Goal: Book appointment/travel/reservation

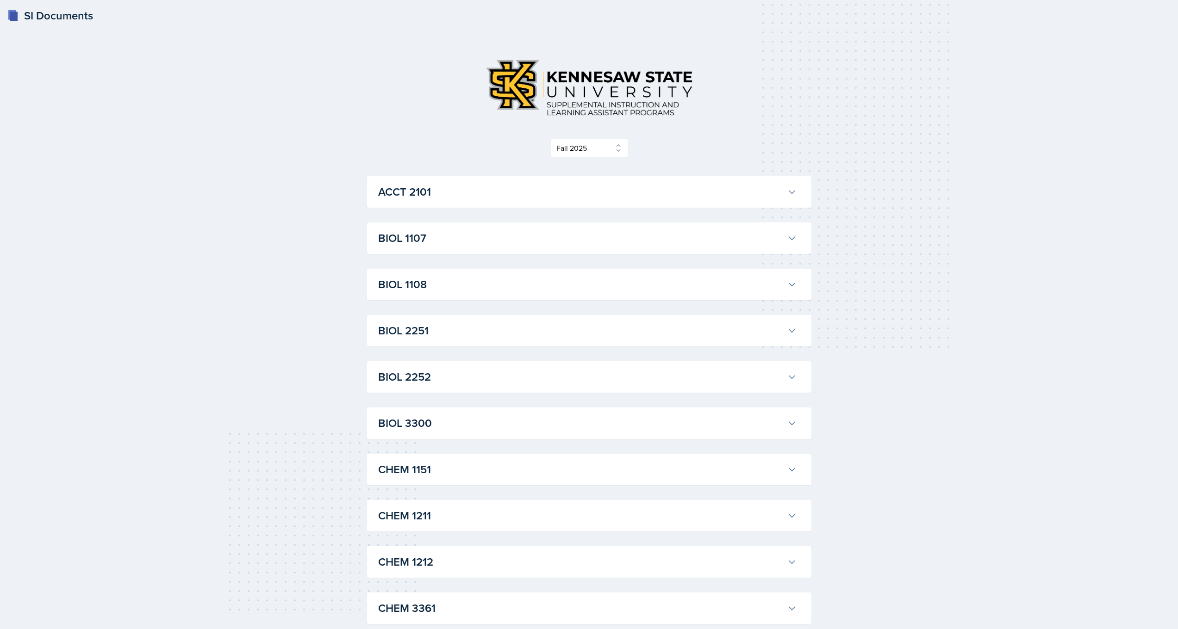
select select "2bed604d-1099-4043-b1bc-2365e8740244"
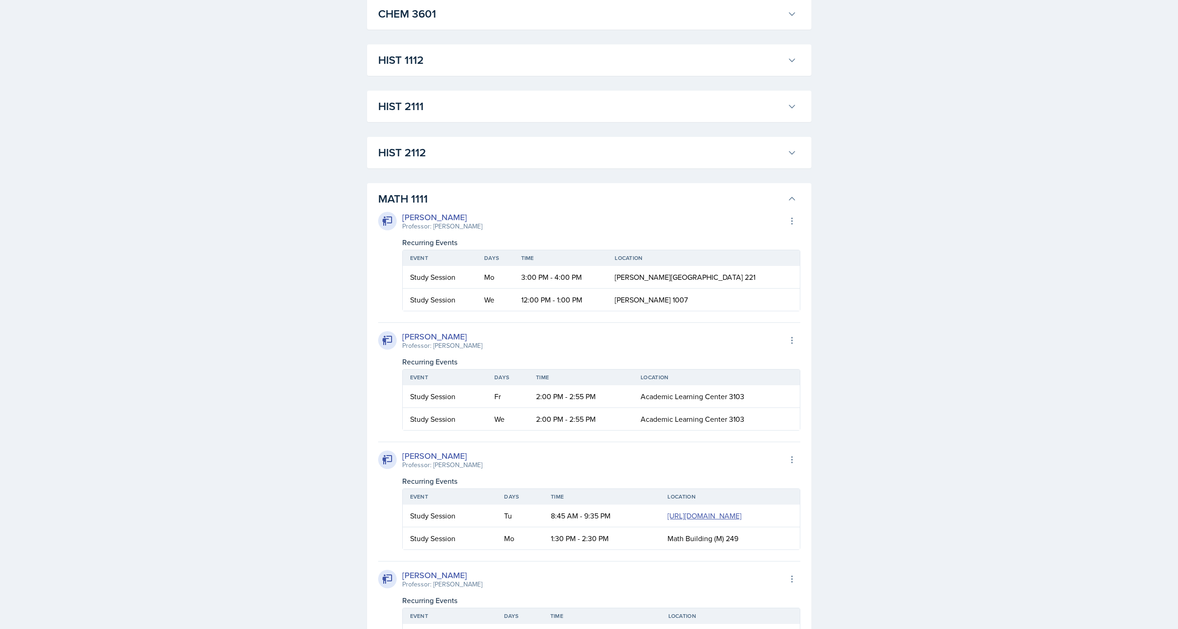
scroll to position [719, 0]
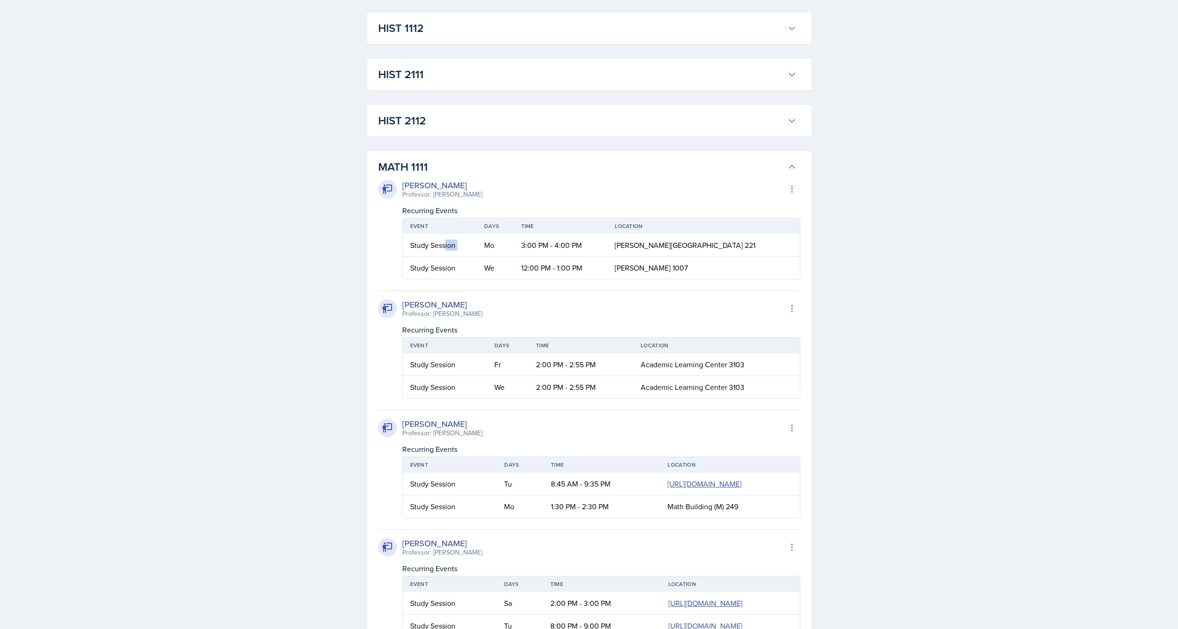
drag, startPoint x: 463, startPoint y: 247, endPoint x: 499, endPoint y: 247, distance: 36.1
click at [498, 247] on tr "Study Session Mo 3:00 PM - 4:00 PM [PERSON_NAME][GEOGRAPHIC_DATA] 221" at bounding box center [601, 245] width 397 height 23
drag, startPoint x: 538, startPoint y: 247, endPoint x: 601, endPoint y: 246, distance: 62.9
click at [601, 246] on td "3:00 PM - 4:00 PM" at bounding box center [561, 245] width 94 height 23
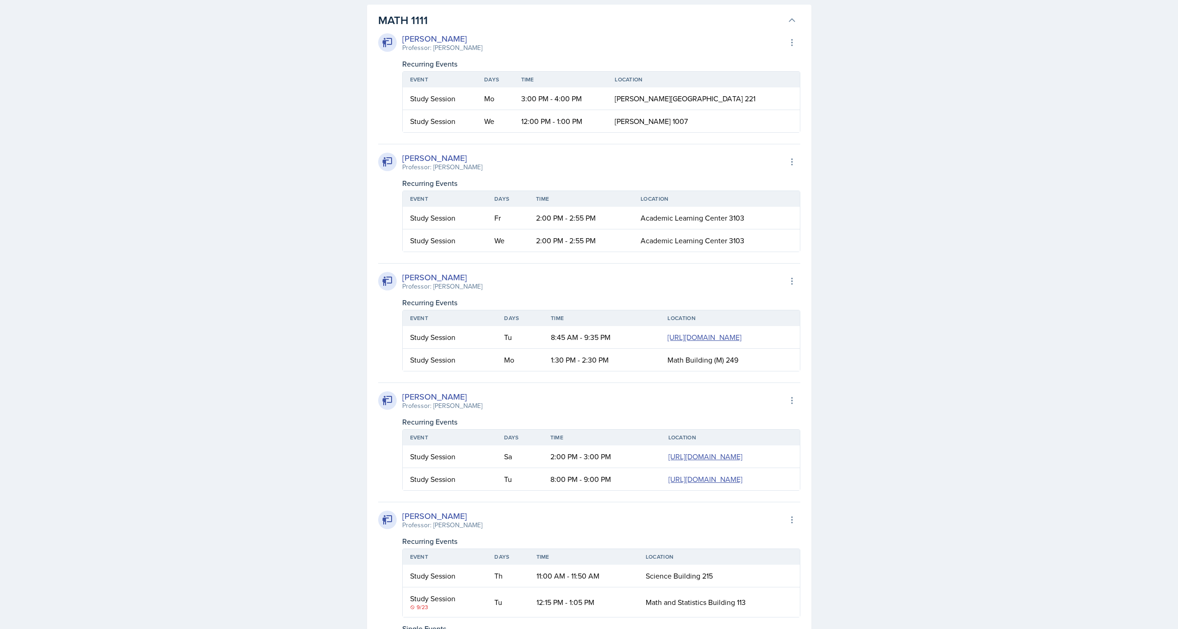
scroll to position [919, 0]
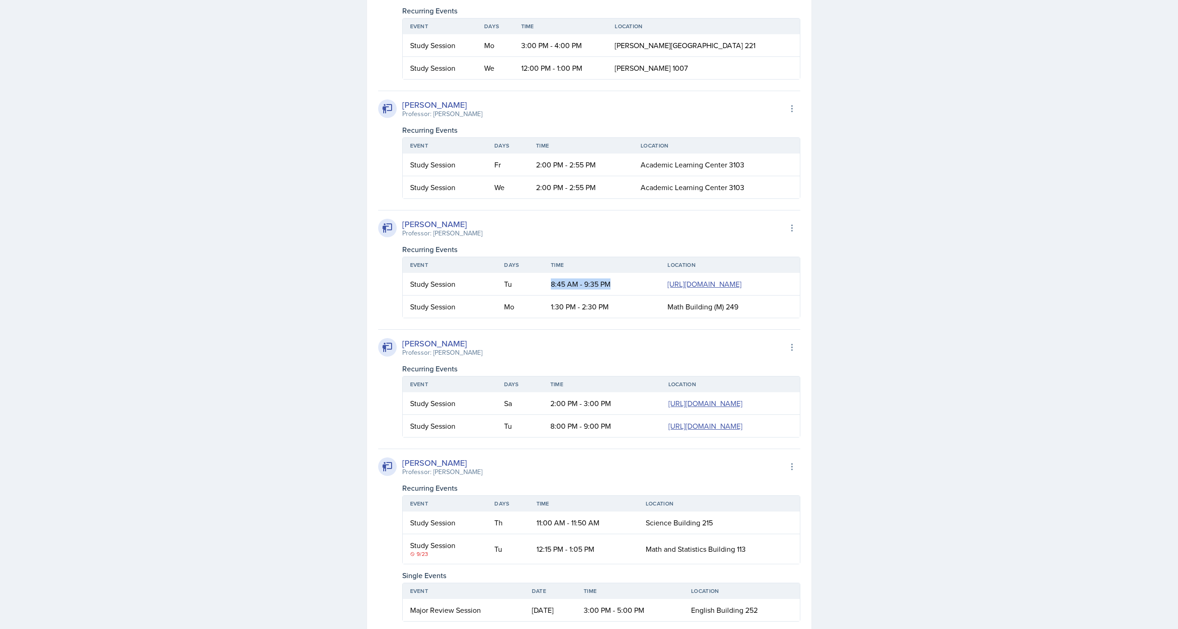
drag, startPoint x: 480, startPoint y: 285, endPoint x: 496, endPoint y: 336, distance: 53.1
click at [543, 296] on td "8:45 AM - 9:35 PM" at bounding box center [601, 284] width 117 height 23
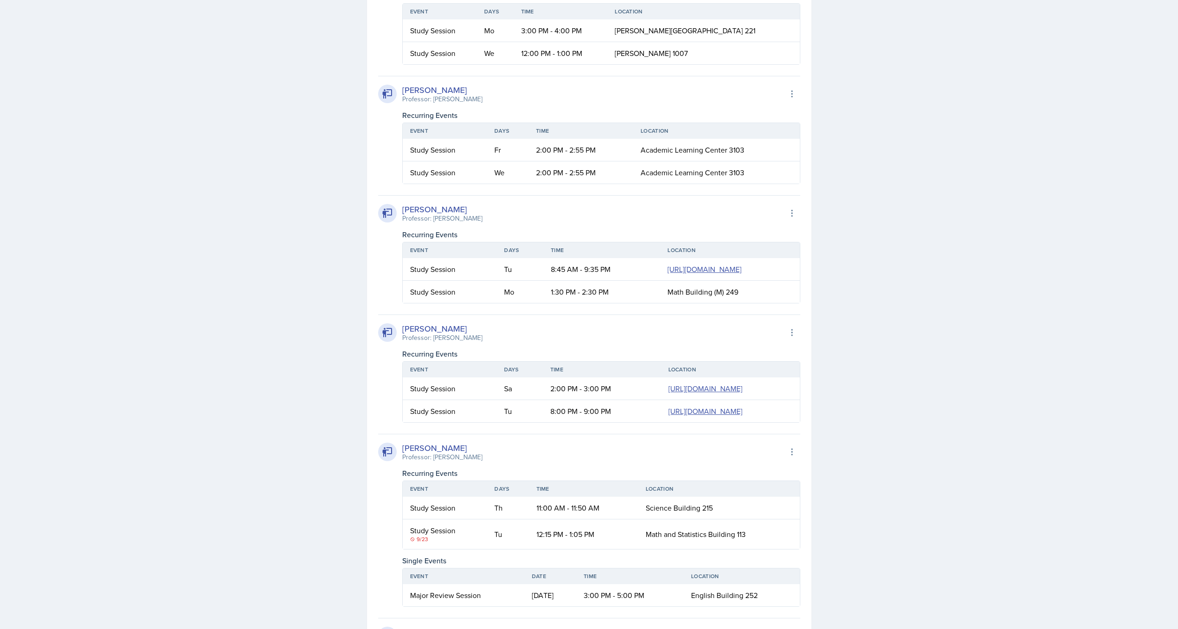
scroll to position [960, 0]
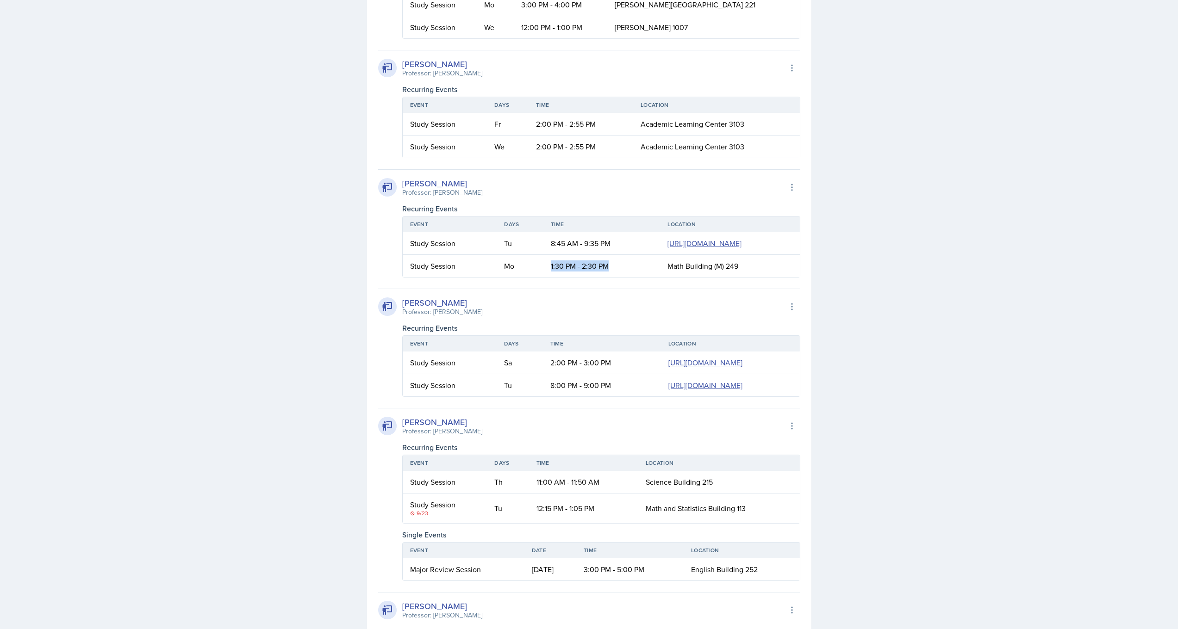
drag, startPoint x: 478, startPoint y: 309, endPoint x: 496, endPoint y: 351, distance: 45.6
click at [543, 277] on td "1:30 PM - 2:30 PM" at bounding box center [601, 266] width 117 height 22
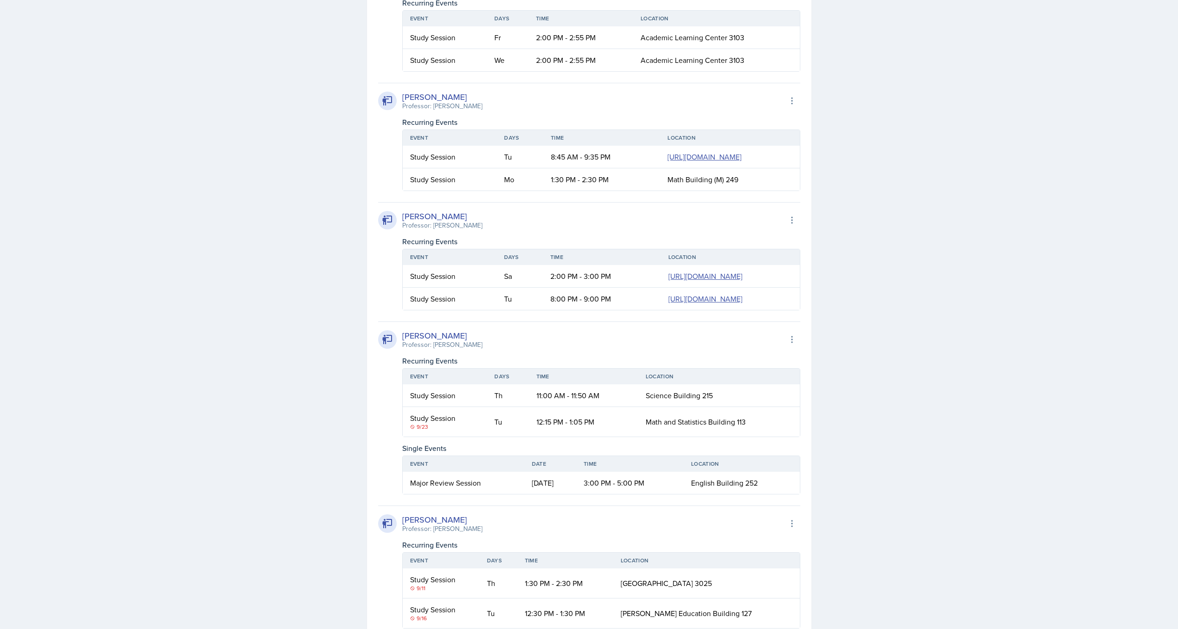
scroll to position [1221, 0]
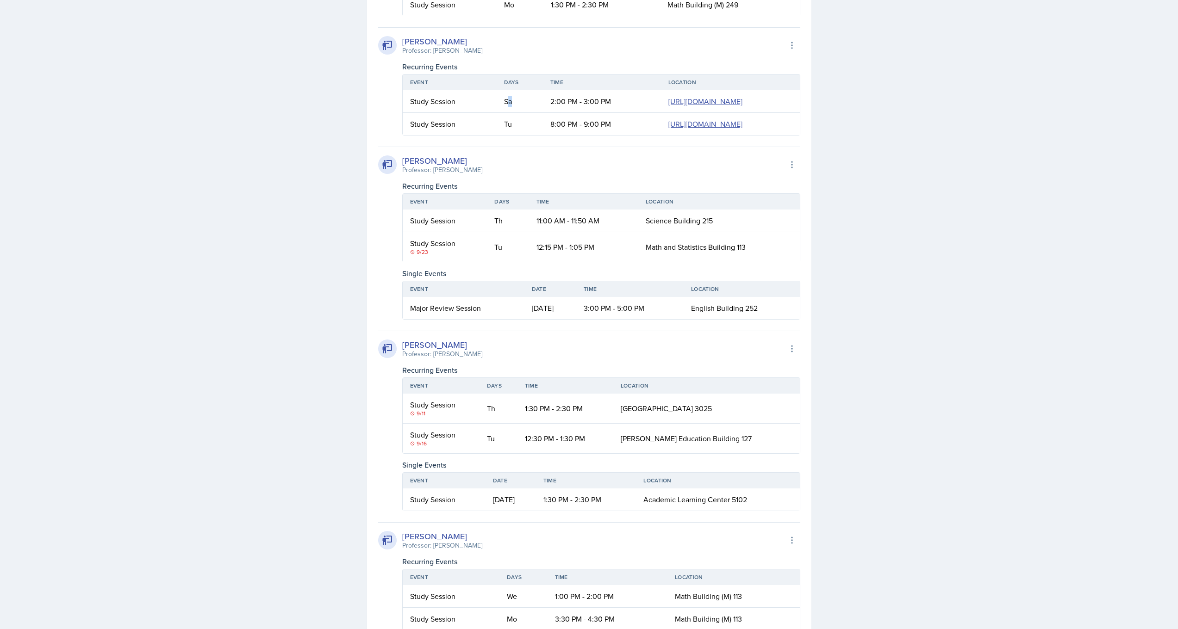
drag, startPoint x: 454, startPoint y: 204, endPoint x: 465, endPoint y: 204, distance: 11.1
click at [497, 113] on td "Sa" at bounding box center [520, 101] width 46 height 23
drag, startPoint x: 447, startPoint y: 258, endPoint x: 464, endPoint y: 258, distance: 17.1
click at [497, 135] on td "Tu" at bounding box center [520, 124] width 46 height 22
drag, startPoint x: 481, startPoint y: 237, endPoint x: 490, endPoint y: 280, distance: 43.1
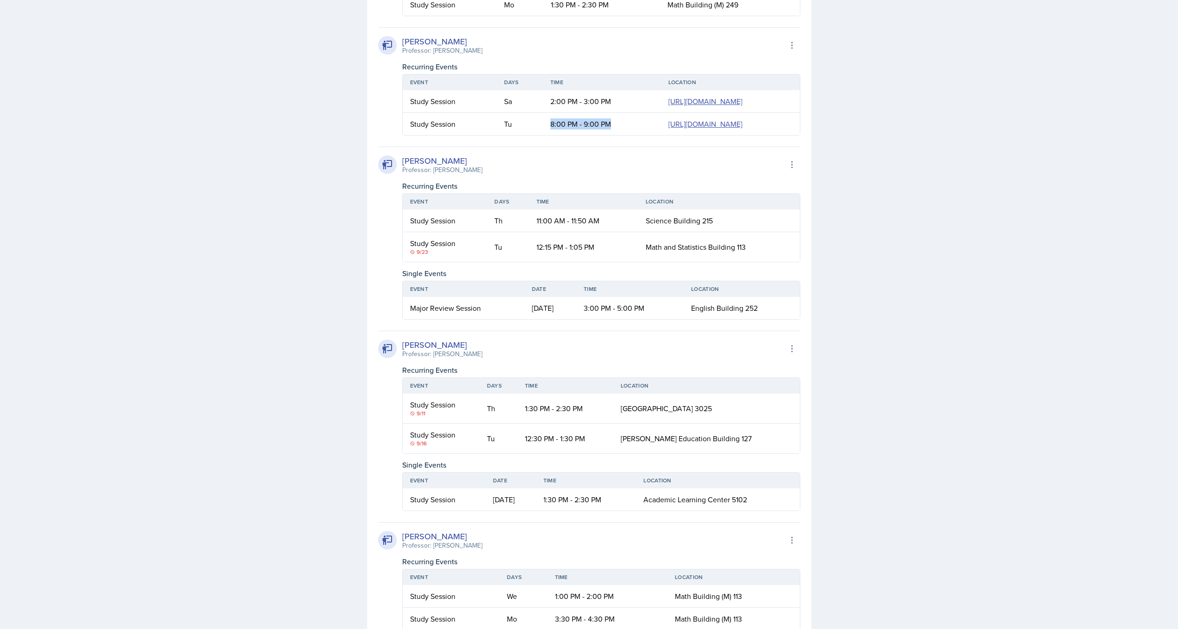
click at [543, 135] on td "8:00 PM - 9:00 PM" at bounding box center [602, 124] width 118 height 22
drag, startPoint x: 453, startPoint y: 205, endPoint x: 458, endPoint y: 206, distance: 5.6
click at [497, 113] on td "Sa" at bounding box center [520, 101] width 46 height 23
click at [543, 113] on td "2:00 PM - 3:00 PM" at bounding box center [602, 101] width 118 height 23
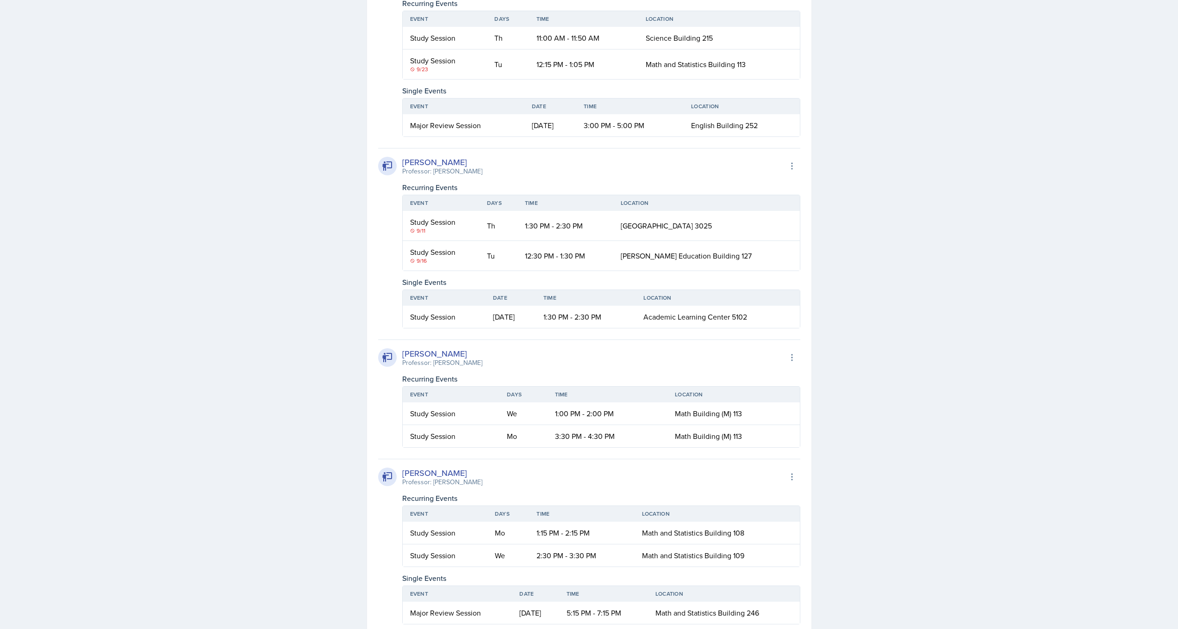
scroll to position [1422, 0]
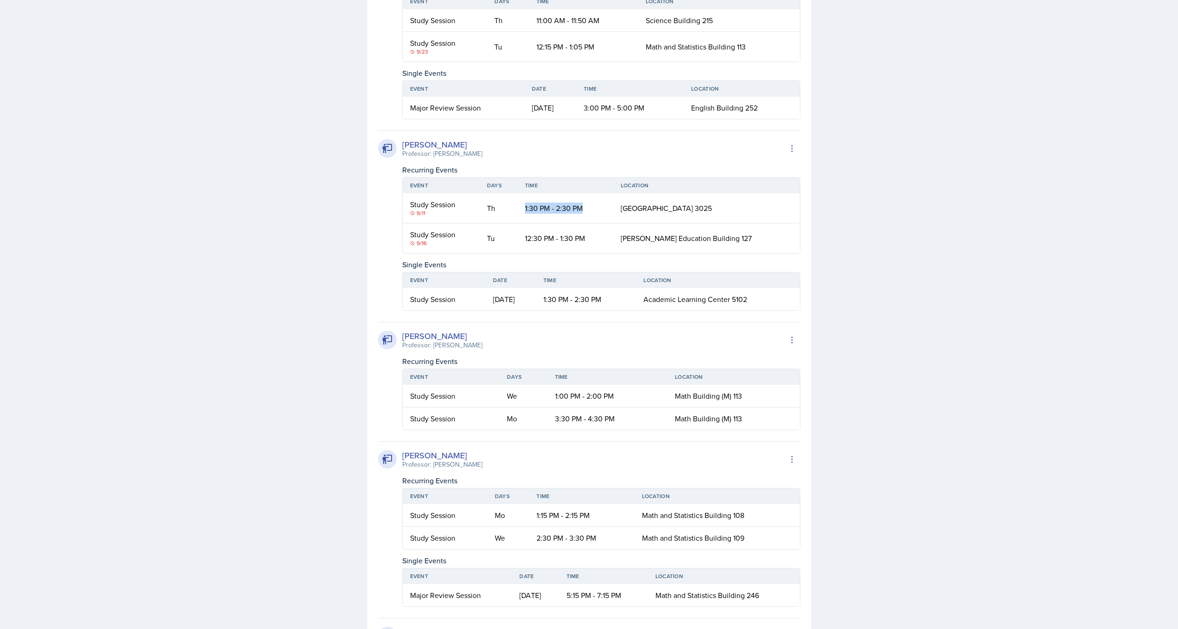
drag, startPoint x: 539, startPoint y: 368, endPoint x: 601, endPoint y: 368, distance: 62.5
click at [601, 224] on td "1:30 PM - 2:30 PM" at bounding box center [565, 208] width 96 height 30
click at [602, 224] on td "1:30 PM - 2:30 PM" at bounding box center [565, 208] width 96 height 30
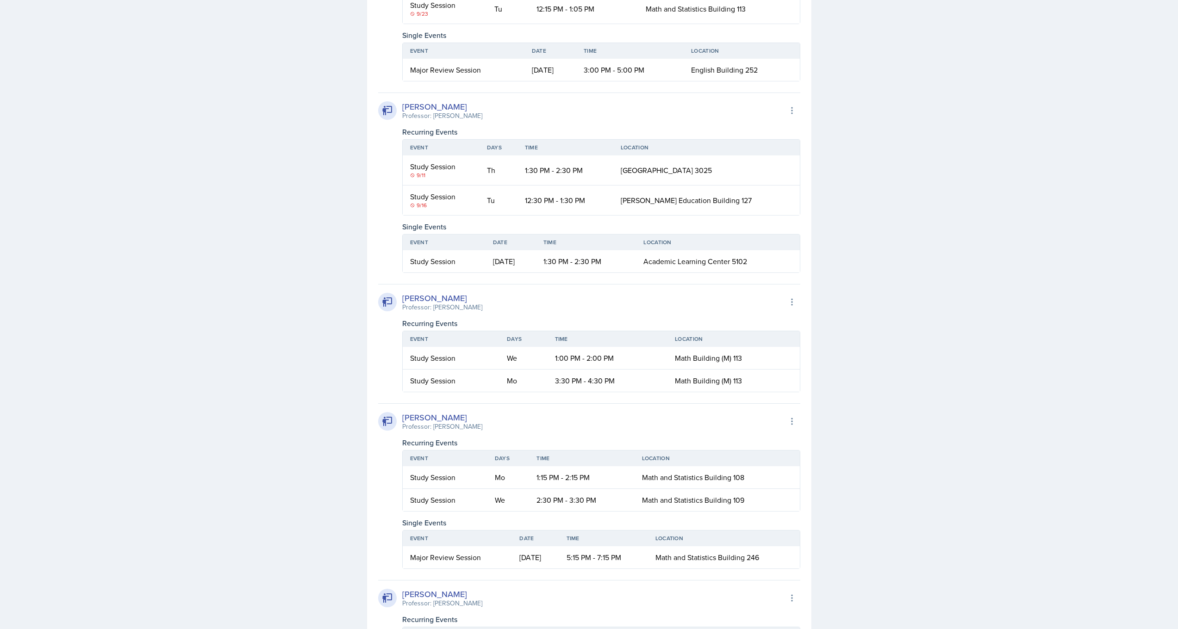
scroll to position [1461, 0]
drag, startPoint x: 537, startPoint y: 358, endPoint x: 604, endPoint y: 358, distance: 66.6
click at [604, 213] on td "12:30 PM - 1:30 PM" at bounding box center [565, 199] width 96 height 30
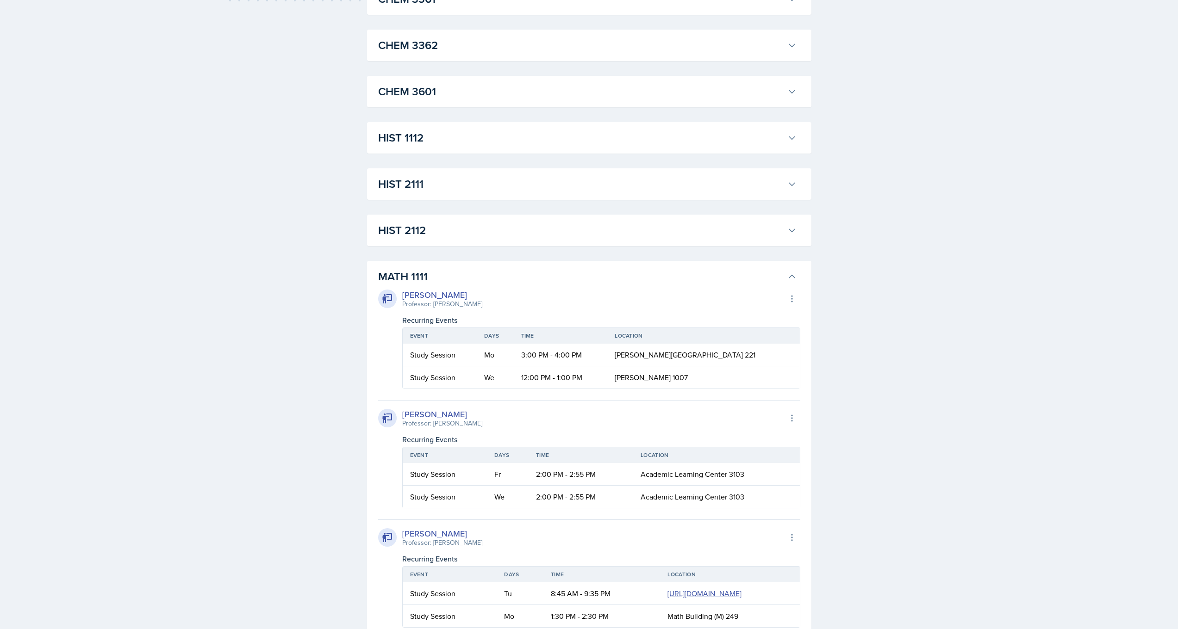
click at [577, 371] on td "12:00 PM - 1:00 PM" at bounding box center [561, 378] width 94 height 22
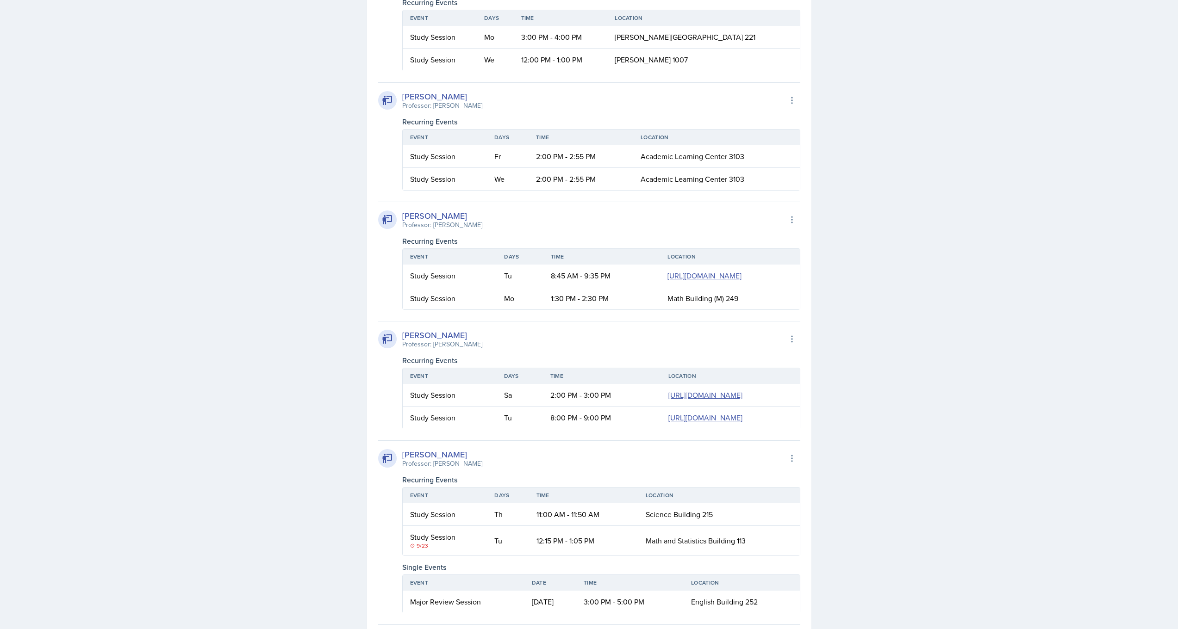
scroll to position [1016, 0]
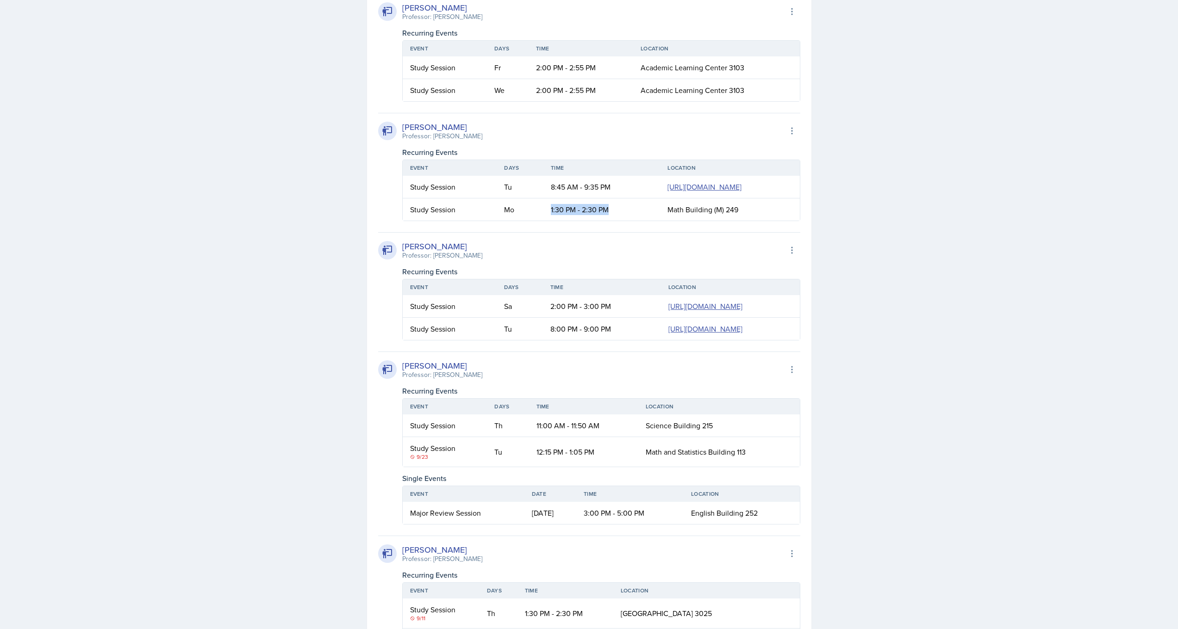
drag, startPoint x: 480, startPoint y: 255, endPoint x: 499, endPoint y: 292, distance: 41.2
click at [543, 221] on td "1:30 PM - 2:30 PM" at bounding box center [601, 210] width 117 height 22
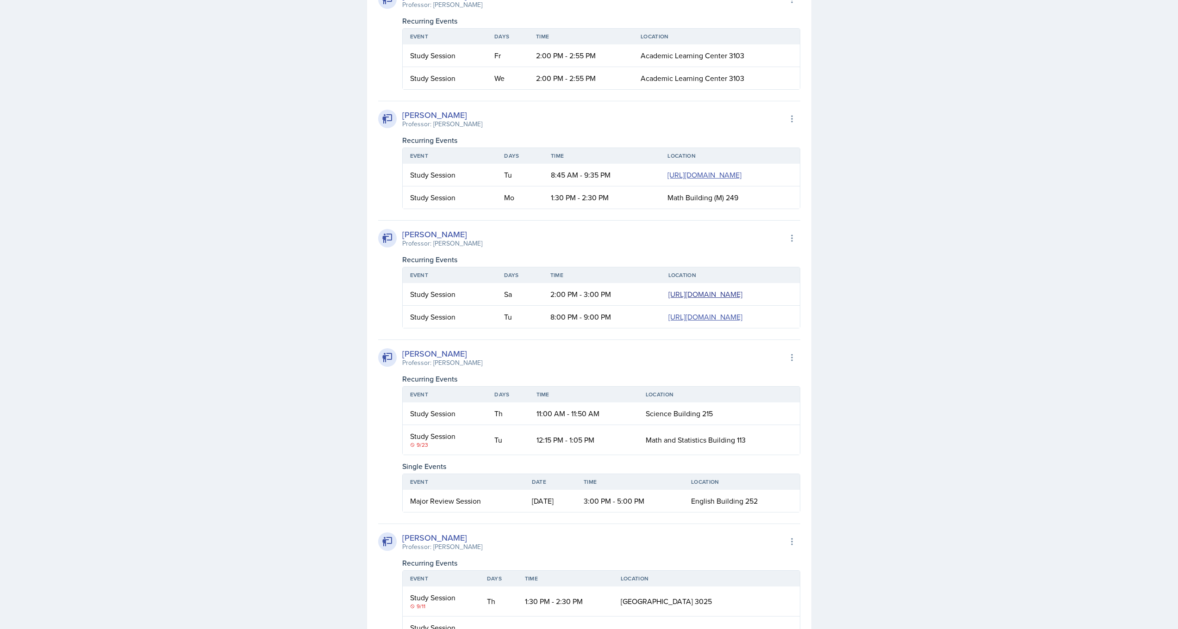
scroll to position [1105, 0]
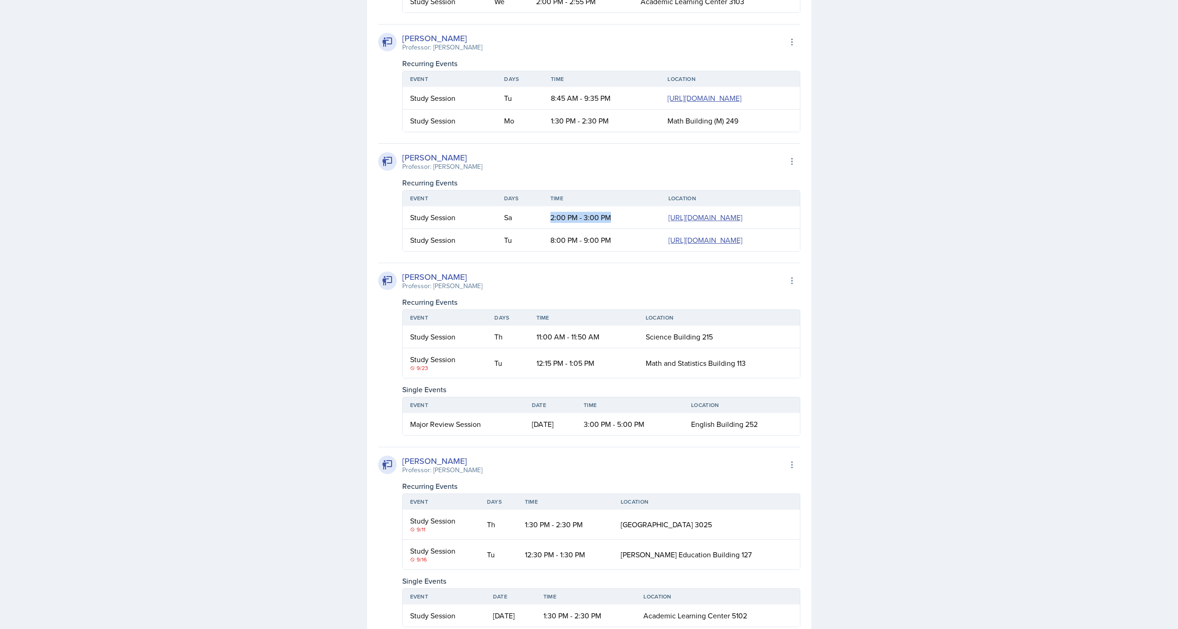
drag, startPoint x: 479, startPoint y: 304, endPoint x: 498, endPoint y: 338, distance: 38.5
click at [543, 229] on td "2:00 PM - 3:00 PM" at bounding box center [602, 217] width 118 height 23
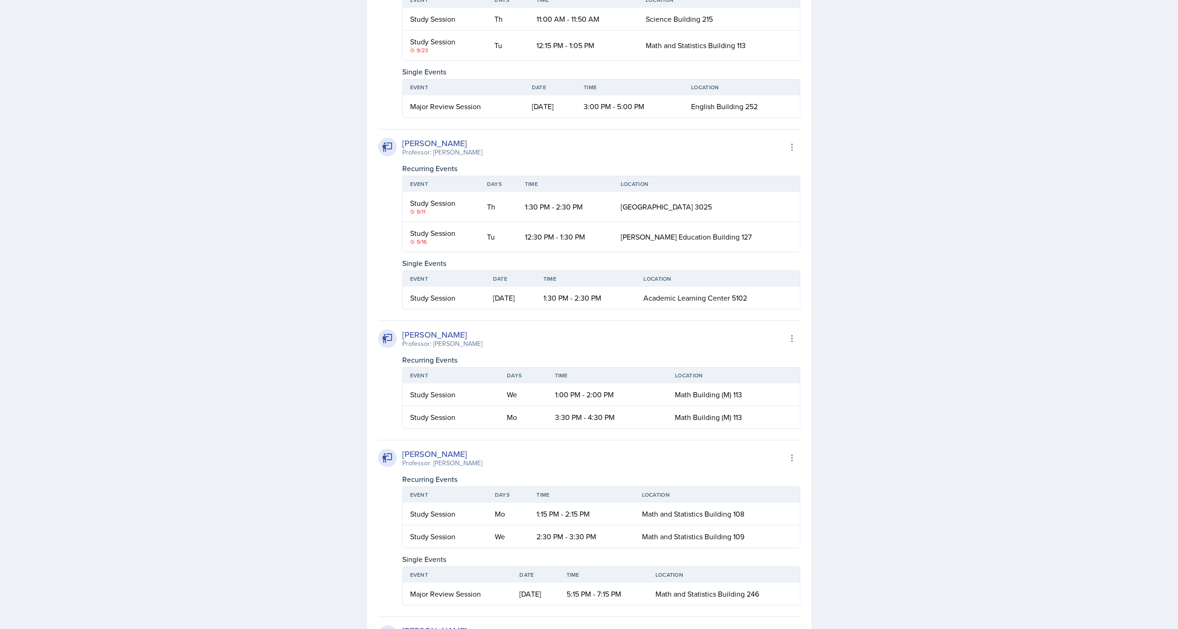
scroll to position [1595, 0]
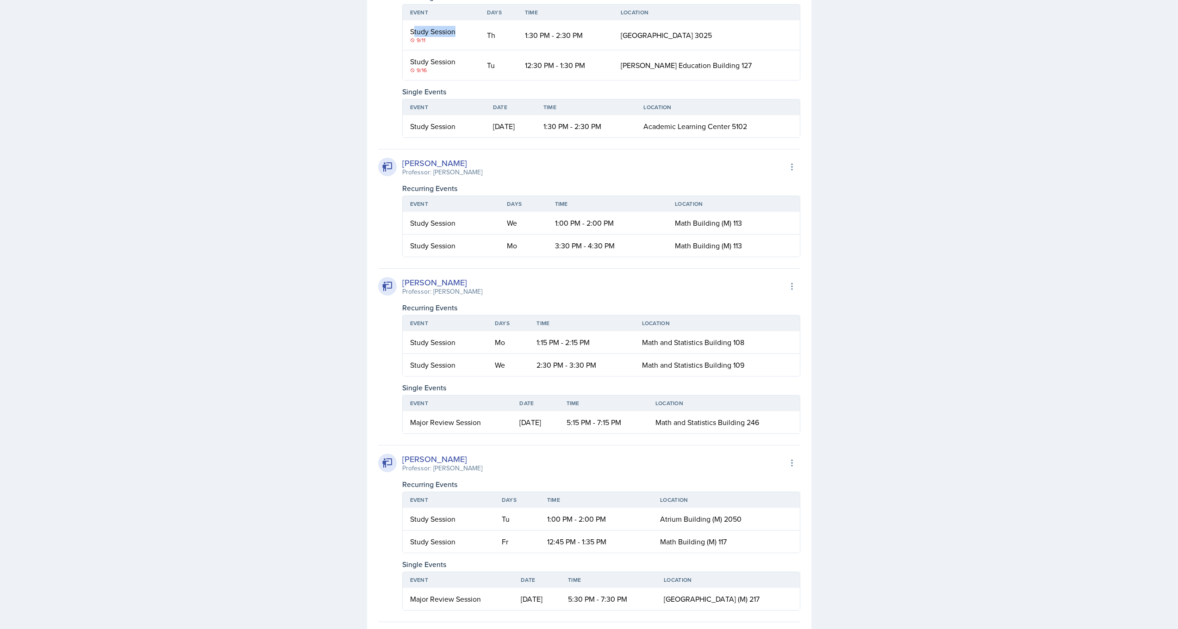
drag, startPoint x: 417, startPoint y: 187, endPoint x: 464, endPoint y: 195, distance: 47.3
click at [463, 50] on td "Study Session 9/11" at bounding box center [441, 35] width 77 height 30
drag, startPoint x: 537, startPoint y: 195, endPoint x: 598, endPoint y: 193, distance: 61.1
click at [598, 50] on td "1:30 PM - 2:30 PM" at bounding box center [565, 35] width 96 height 30
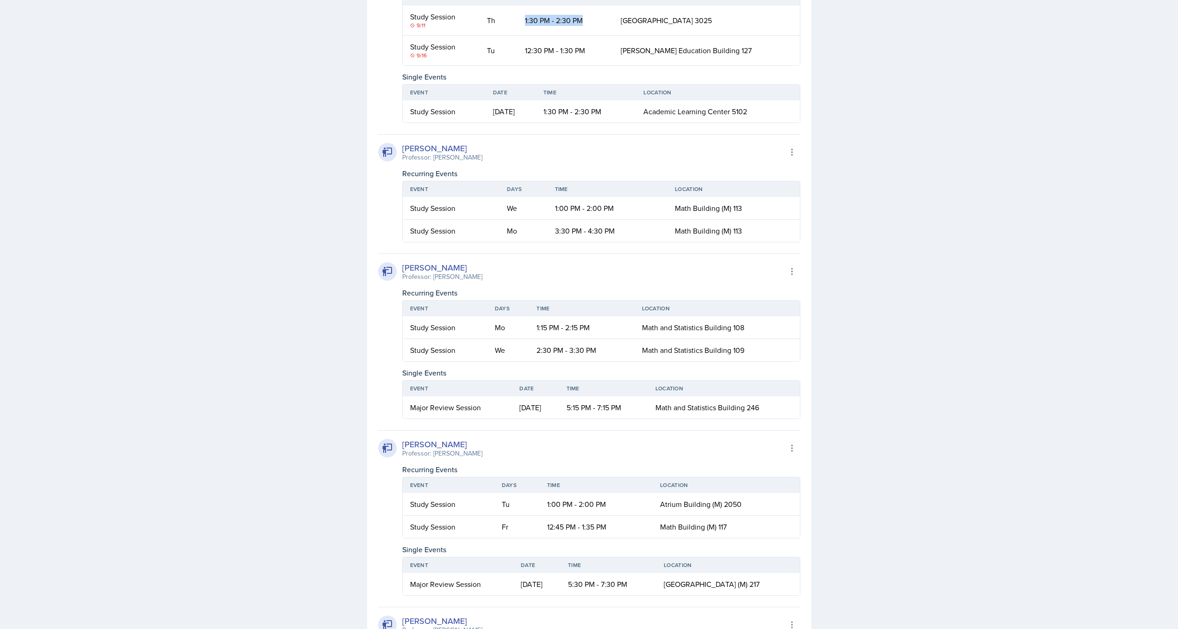
scroll to position [1654, 0]
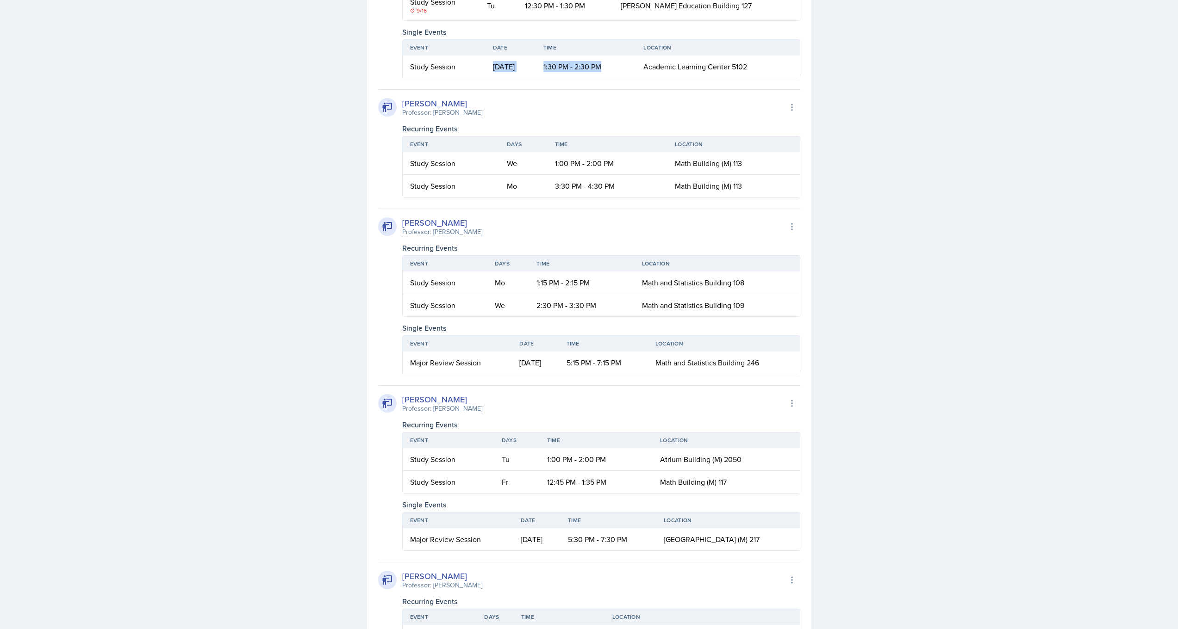
drag, startPoint x: 486, startPoint y: 226, endPoint x: 626, endPoint y: 226, distance: 140.2
click at [626, 78] on tr "Study Session [DATE] 1:30 PM - 2:30 PM Academic Learning Center 5102" at bounding box center [601, 67] width 397 height 22
click at [626, 78] on td "1:30 PM - 2:30 PM" at bounding box center [586, 67] width 100 height 22
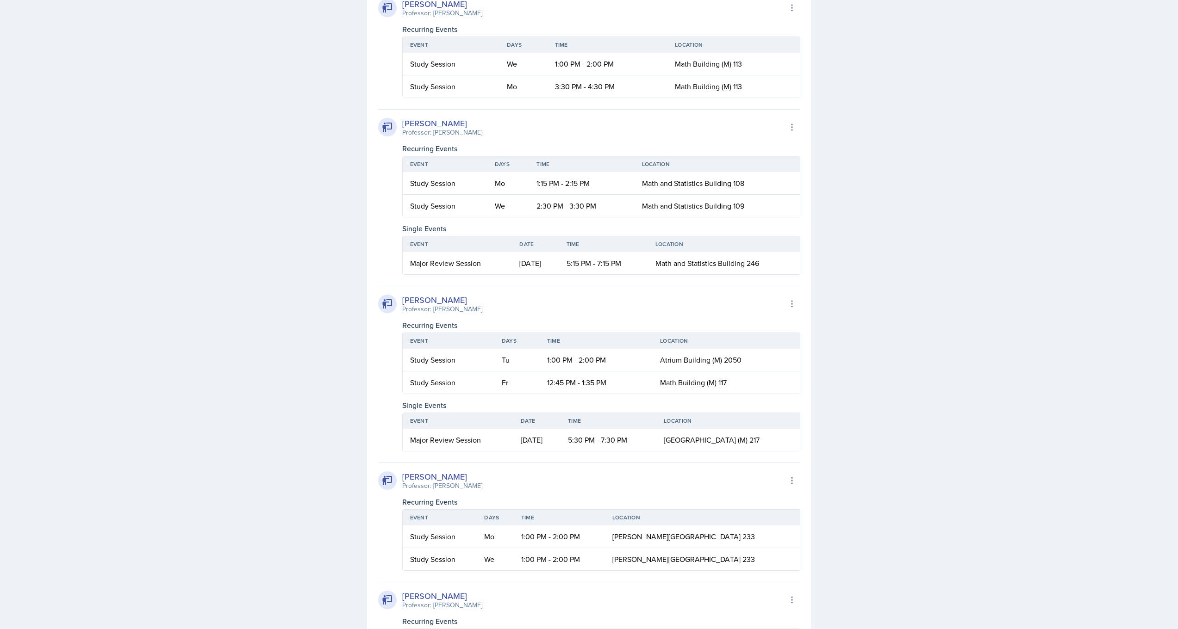
scroll to position [1756, 0]
drag, startPoint x: 556, startPoint y: 222, endPoint x: 615, endPoint y: 220, distance: 59.7
click at [615, 74] on td "1:00 PM - 2:00 PM" at bounding box center [607, 62] width 120 height 23
drag, startPoint x: 525, startPoint y: 253, endPoint x: 531, endPoint y: 251, distance: 5.9
click at [525, 96] on td "Mo" at bounding box center [523, 85] width 48 height 22
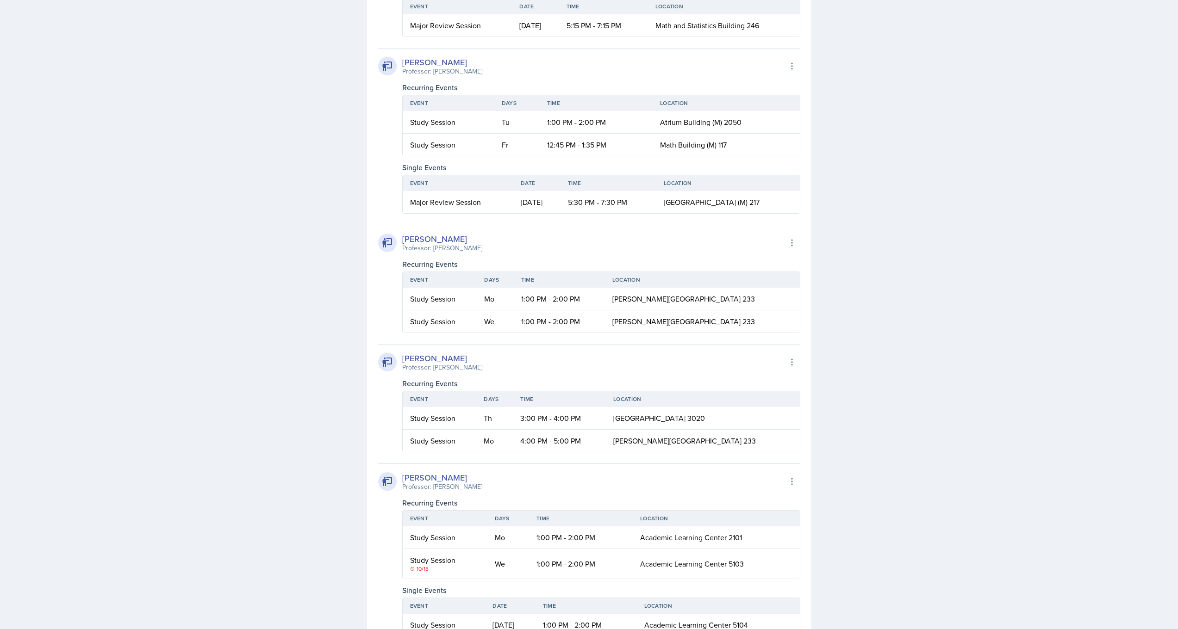
scroll to position [2044, 0]
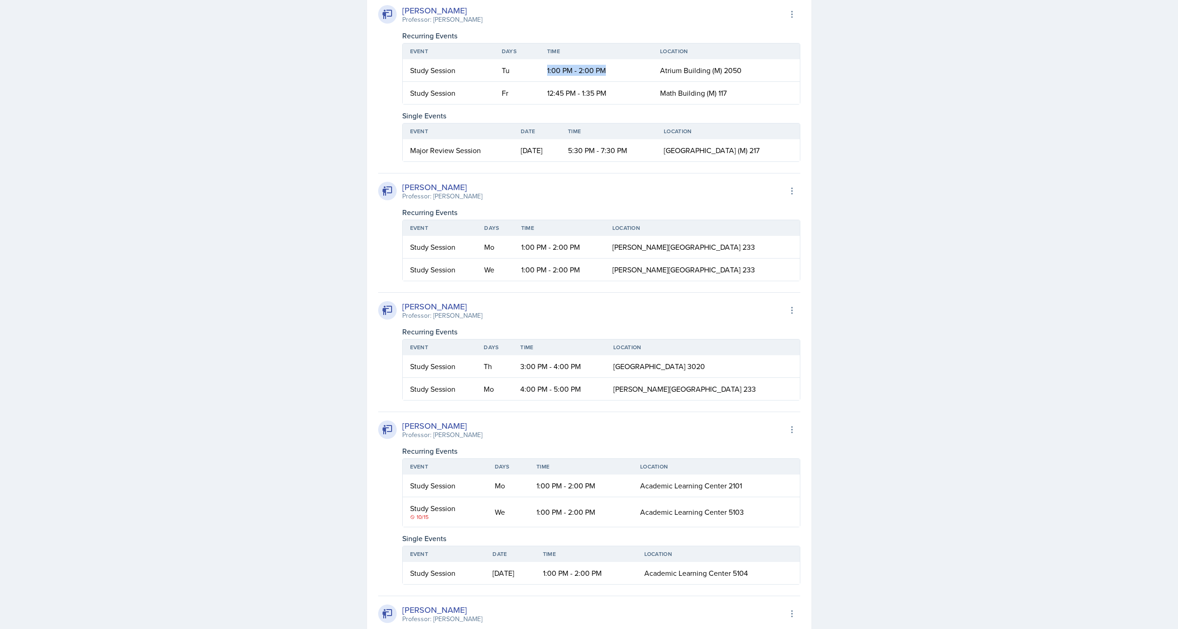
drag, startPoint x: 547, startPoint y: 228, endPoint x: 607, endPoint y: 229, distance: 60.6
click at [607, 82] on td "1:00 PM - 2:00 PM" at bounding box center [596, 70] width 113 height 23
drag, startPoint x: 503, startPoint y: 231, endPoint x: 520, endPoint y: 231, distance: 16.7
click at [519, 82] on td "Tu" at bounding box center [516, 70] width 45 height 23
drag, startPoint x: 541, startPoint y: 230, endPoint x: 743, endPoint y: 232, distance: 202.7
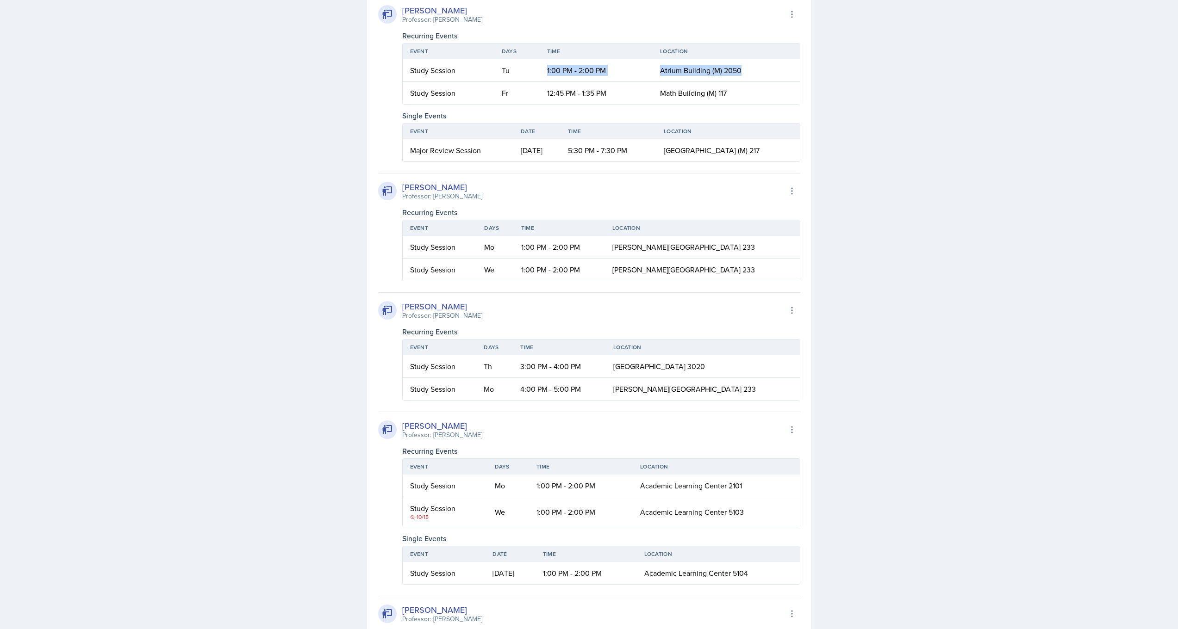
click at [743, 82] on tr "Study Session Tu 1:00 PM - 2:00 PM [GEOGRAPHIC_DATA] (M) 2050" at bounding box center [601, 70] width 397 height 23
click at [434, 17] on div "[PERSON_NAME]" at bounding box center [442, 10] width 80 height 12
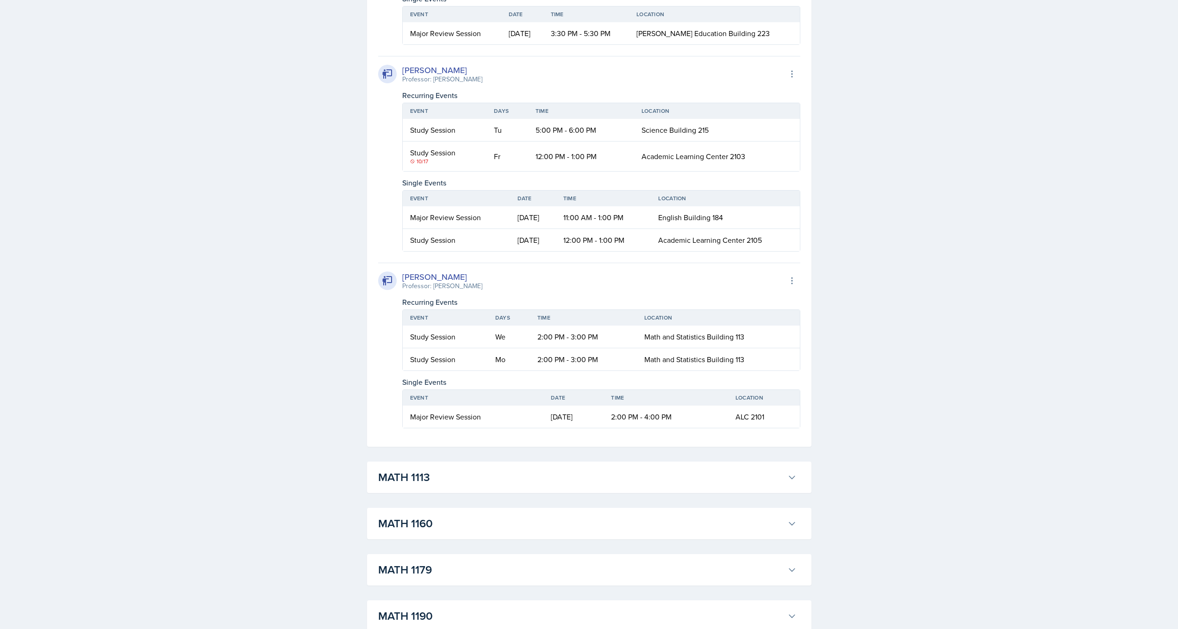
scroll to position [2806, 0]
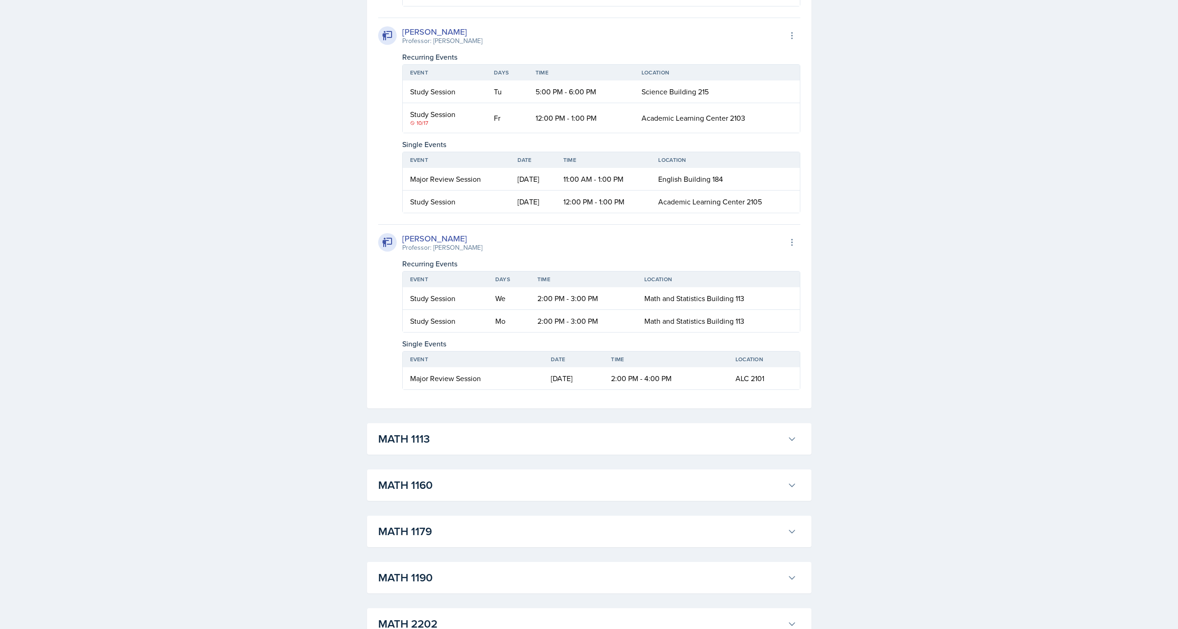
click at [549, 390] on td "[DATE]" at bounding box center [573, 378] width 60 height 22
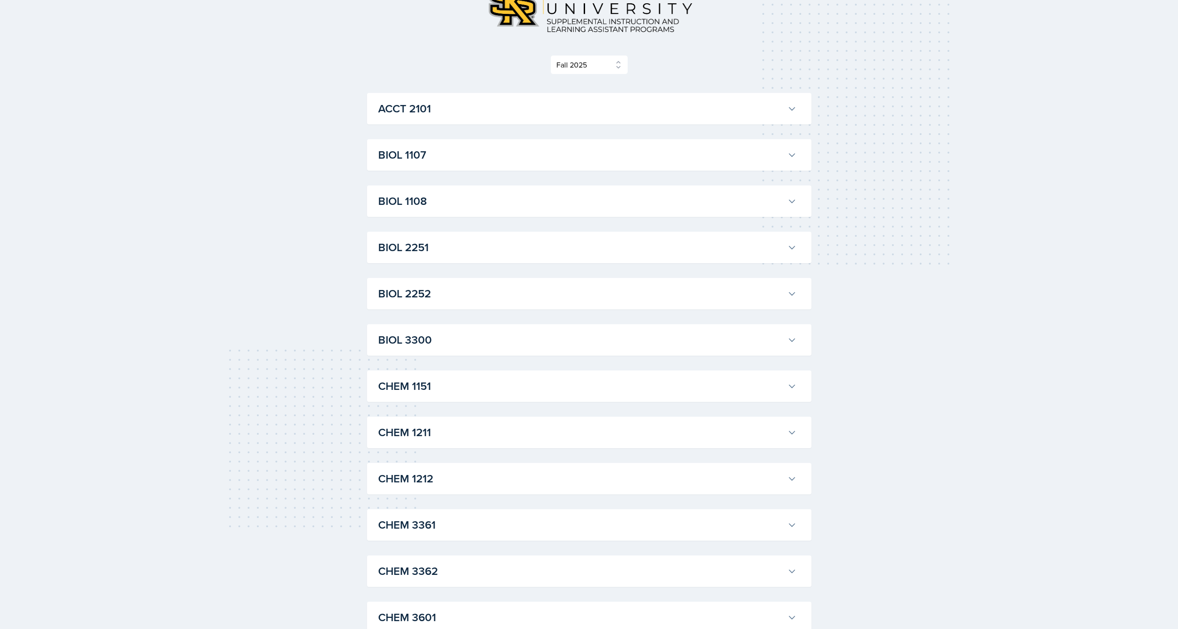
scroll to position [0, 0]
